Goal: Find specific fact: Find specific fact

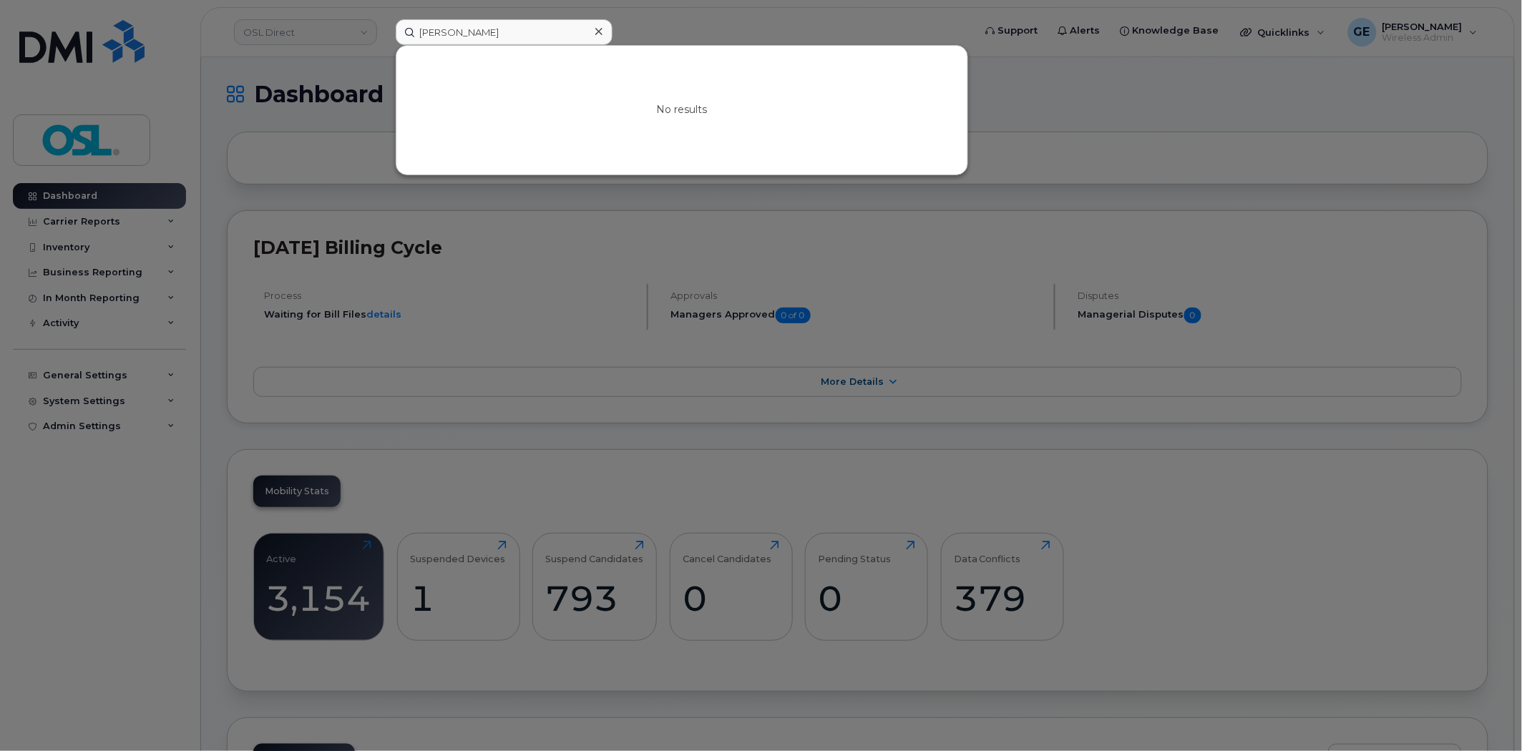
type input "Keir"
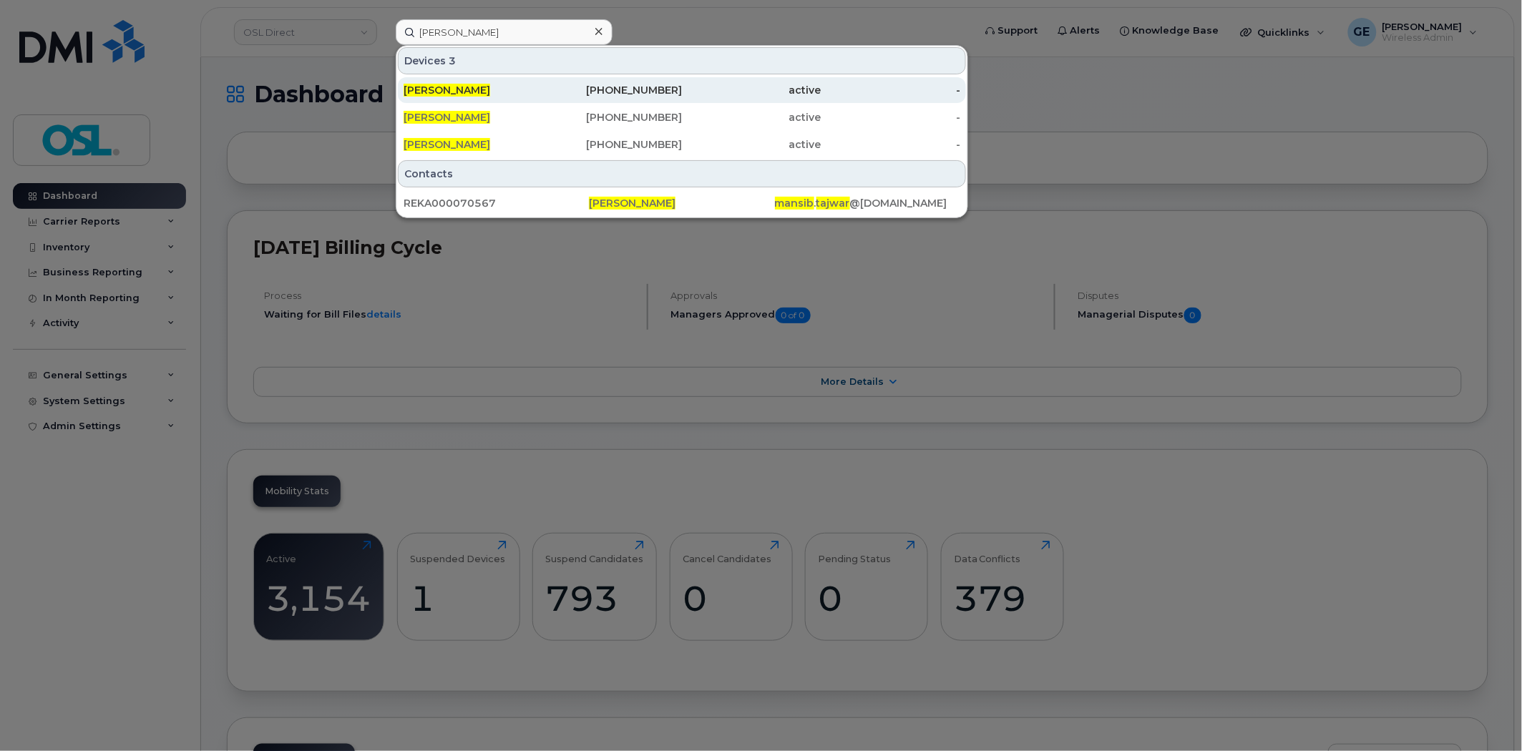
type input "mansib tajwar"
click at [524, 86] on div "Mansib Tajwar" at bounding box center [472, 90] width 139 height 14
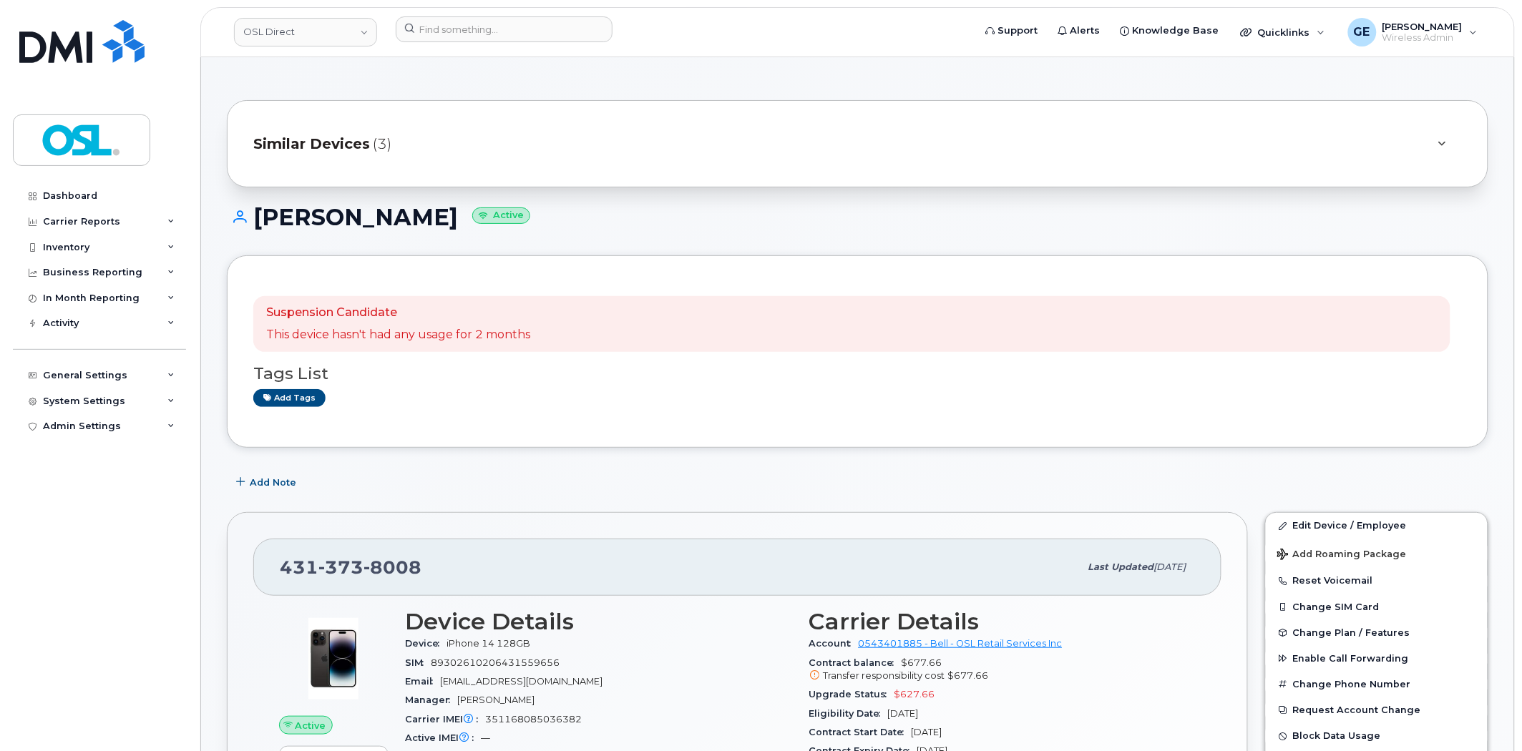
click at [348, 152] on span "Similar Devices" at bounding box center [311, 144] width 117 height 21
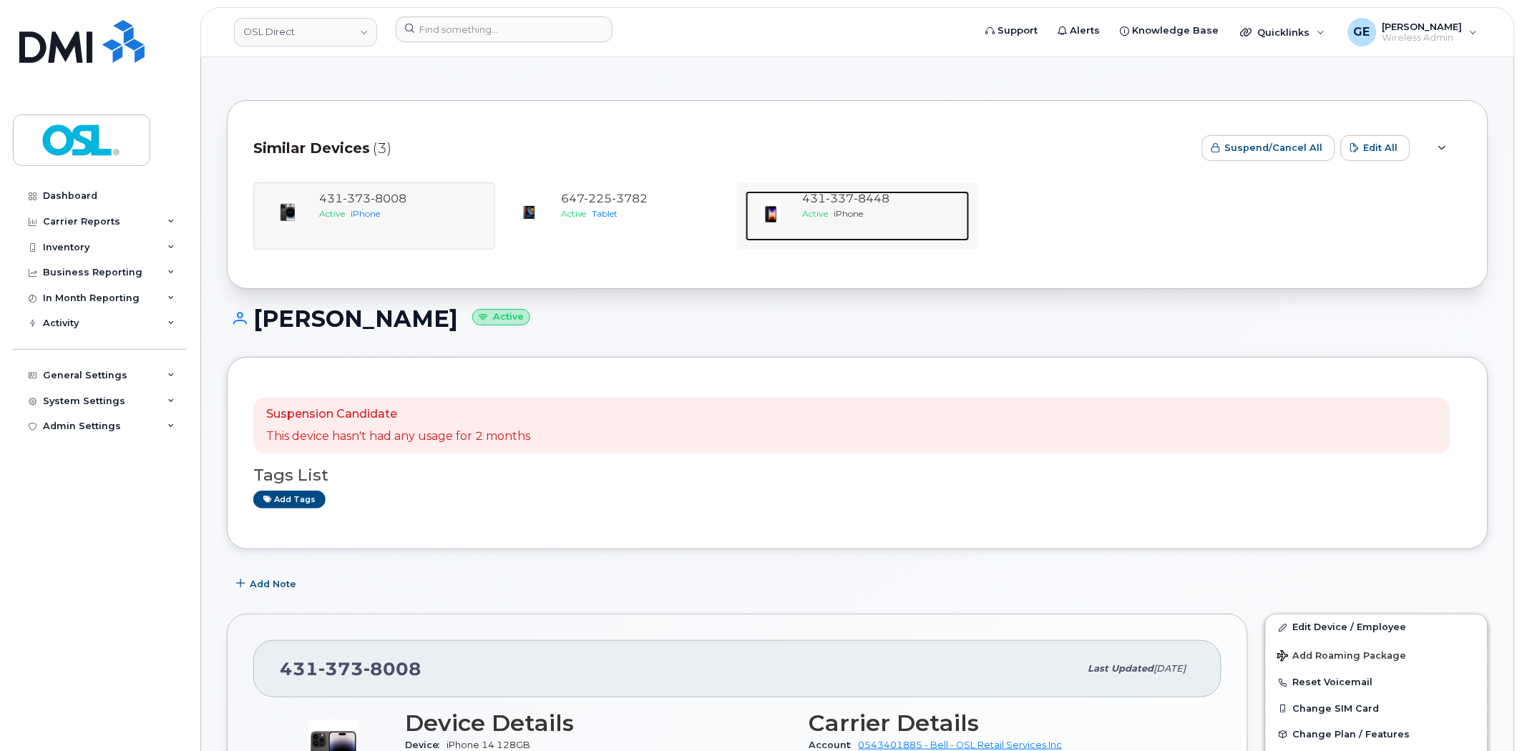
click at [844, 215] on span "iPhone" at bounding box center [848, 213] width 29 height 11
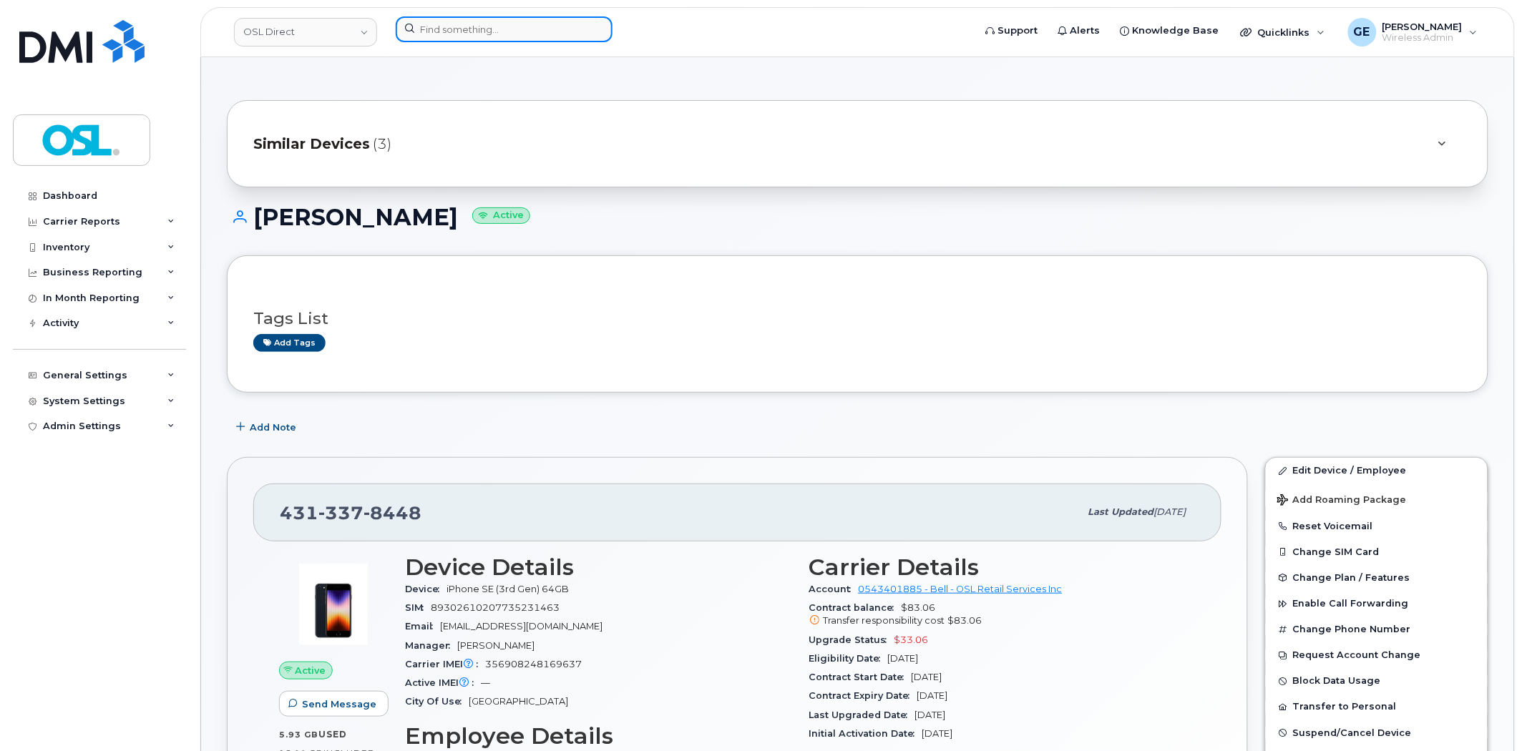
click at [532, 36] on input at bounding box center [504, 29] width 217 height 26
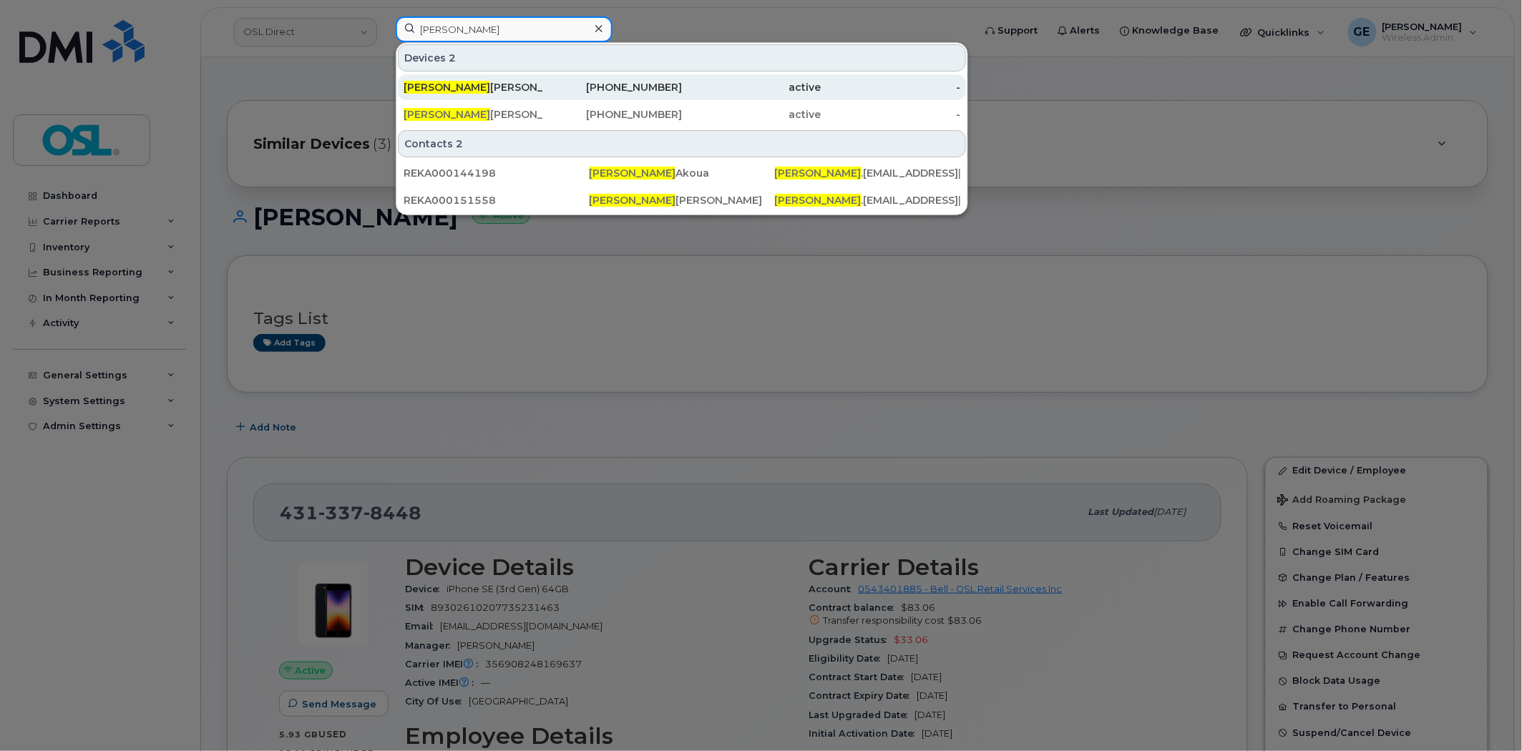
type input "serge"
drag, startPoint x: 581, startPoint y: 88, endPoint x: 685, endPoint y: 87, distance: 103.7
click at [581, 88] on div "514-894-5261" at bounding box center [612, 87] width 139 height 14
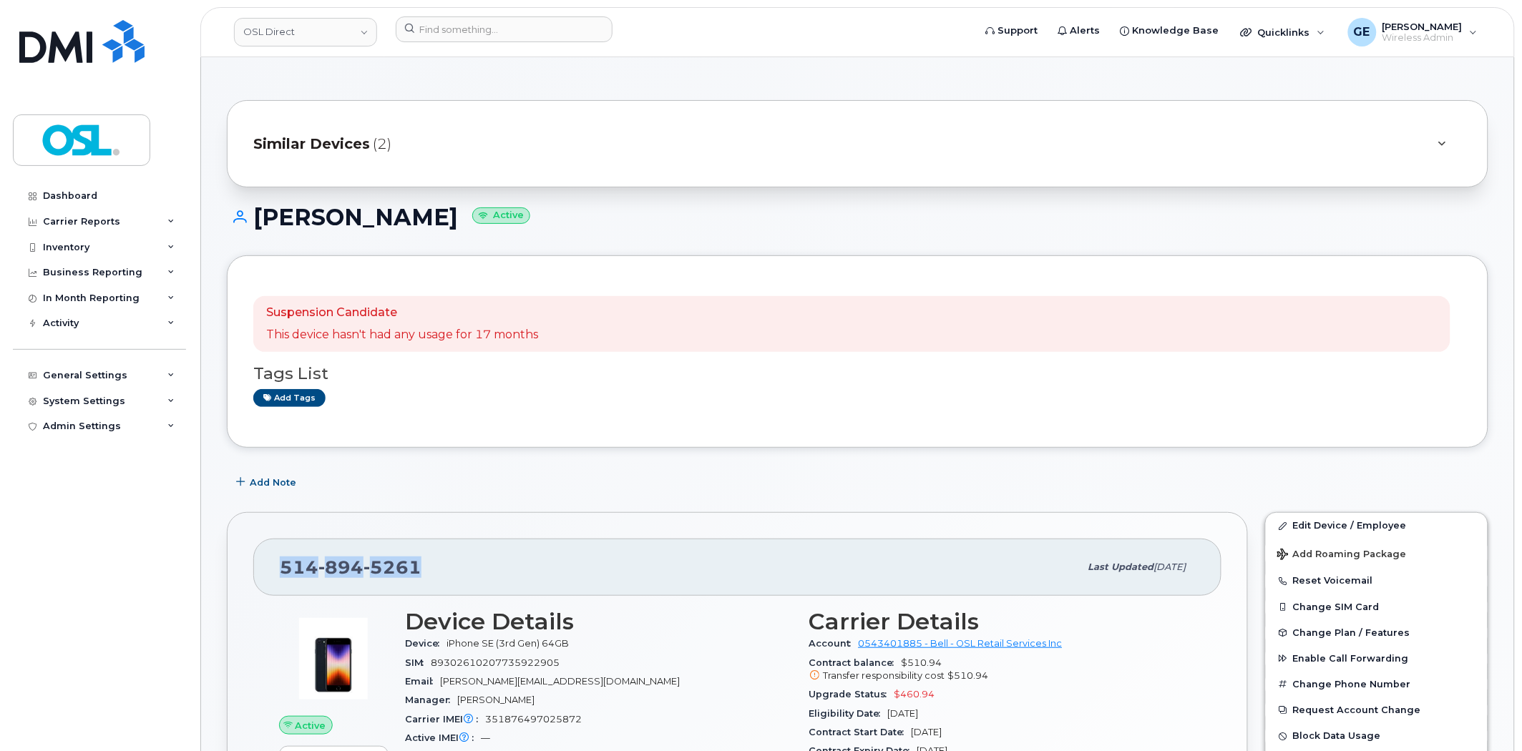
drag, startPoint x: 442, startPoint y: 569, endPoint x: 262, endPoint y: 568, distance: 180.3
click at [262, 568] on div "[PHONE_NUMBER] Last updated [DATE]" at bounding box center [737, 567] width 968 height 57
copy span "[PHONE_NUMBER]"
